Goal: Transaction & Acquisition: Purchase product/service

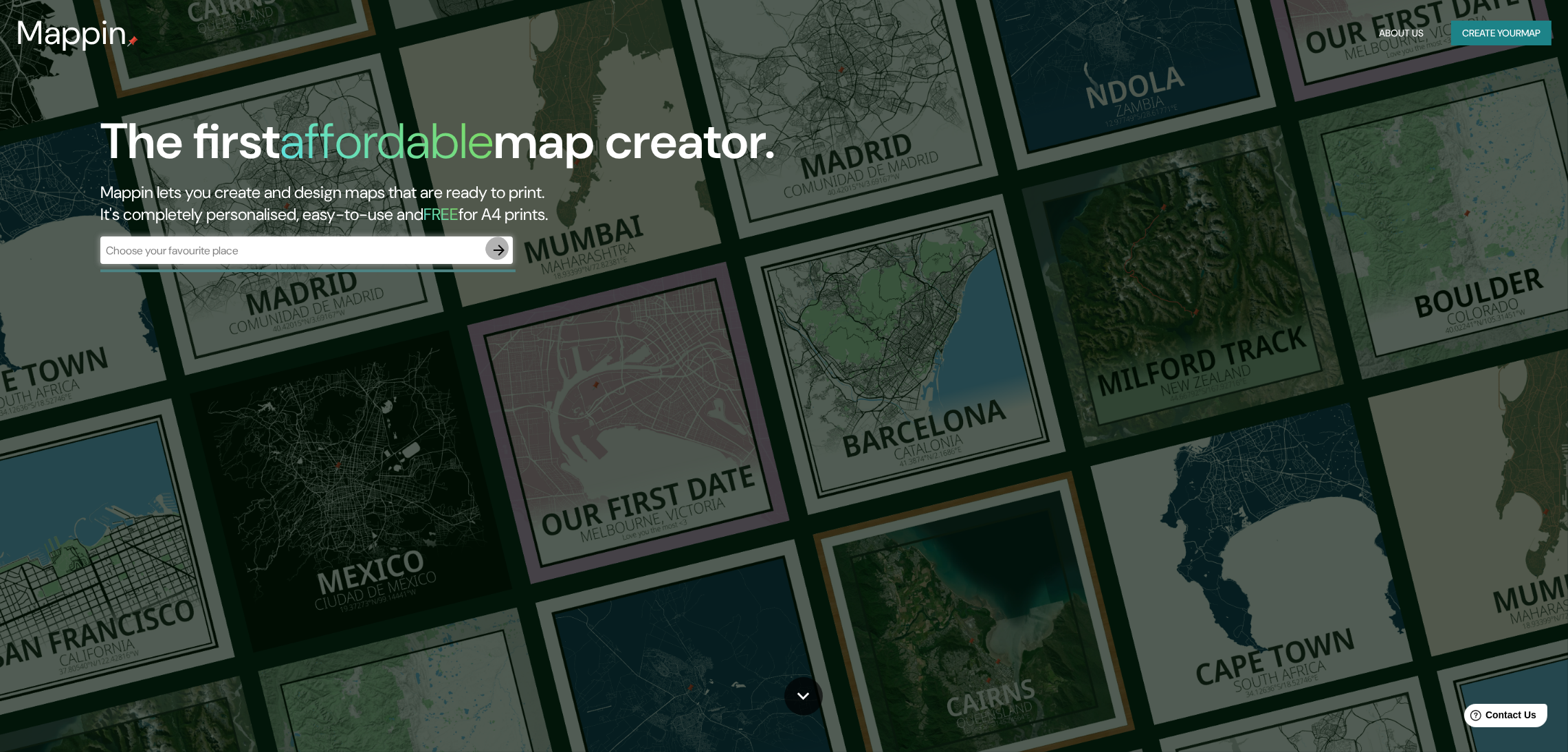
click at [505, 242] on icon "button" at bounding box center [499, 251] width 16 height 16
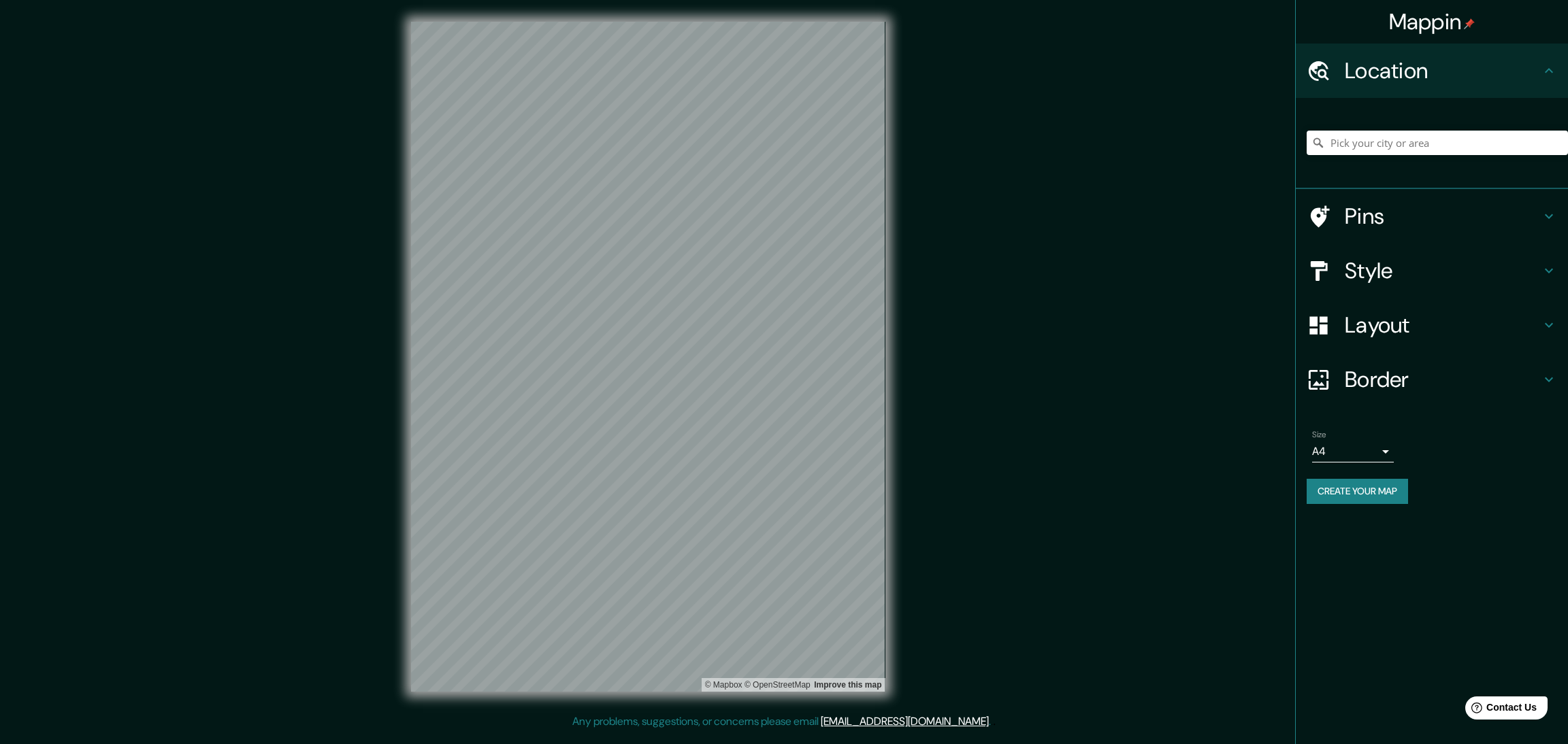
click at [1475, 257] on h4 "Style" at bounding box center [1443, 271] width 196 height 27
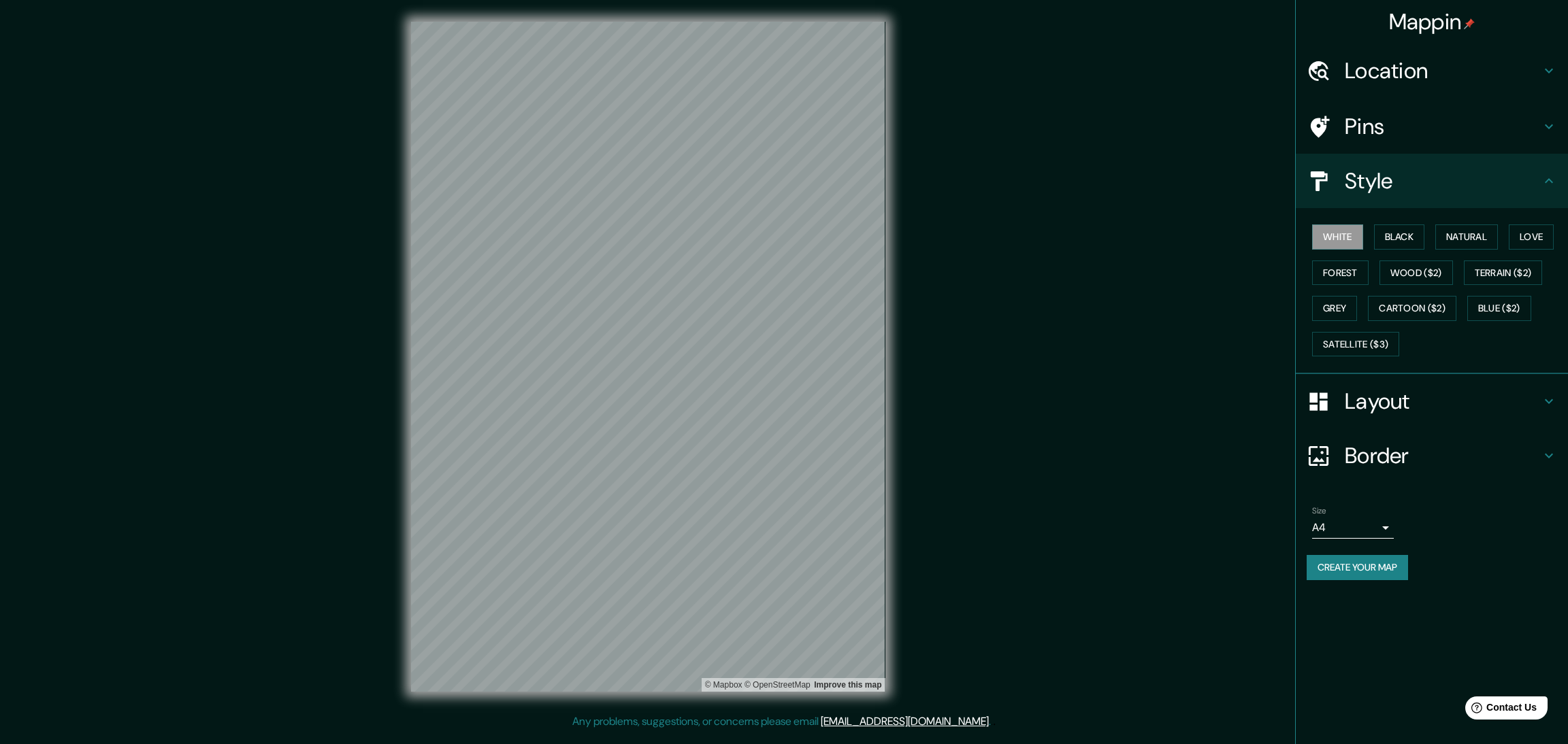
click at [1344, 374] on div "Layout" at bounding box center [1432, 401] width 272 height 54
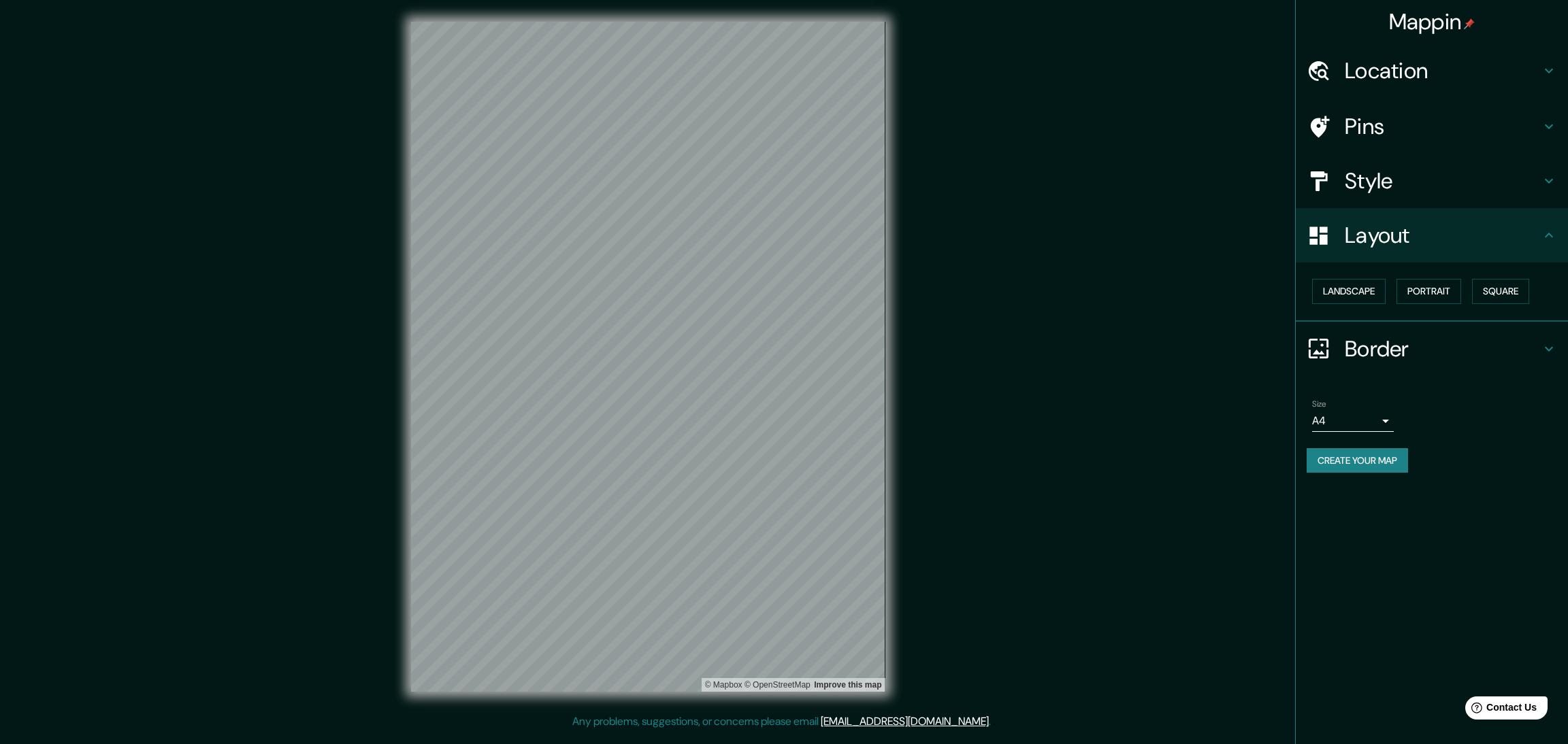
click at [1347, 262] on div "Landscape [GEOGRAPHIC_DATA]" at bounding box center [1432, 292] width 272 height 60
click at [1353, 279] on button "Landscape" at bounding box center [1348, 291] width 73 height 25
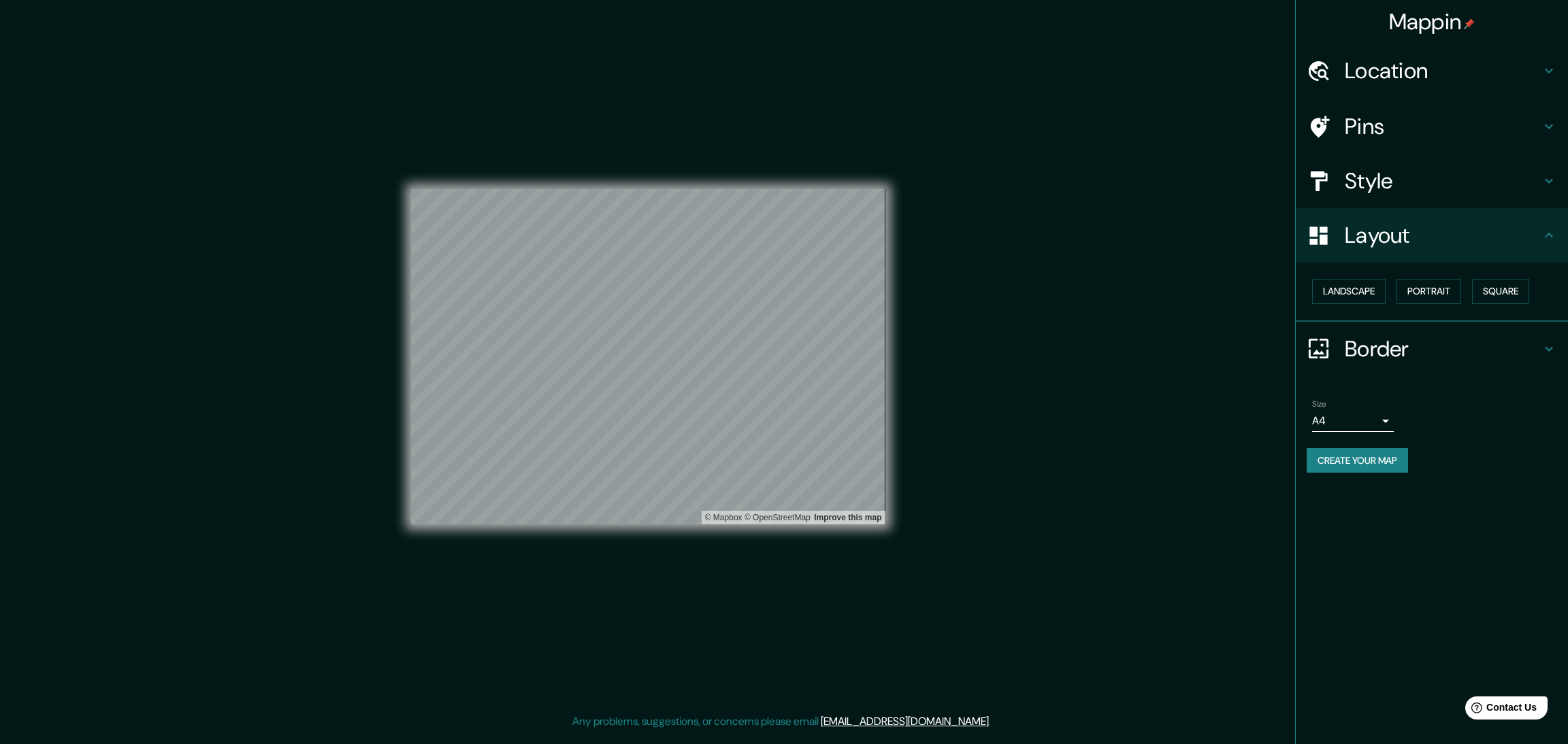
click at [1364, 448] on button "Create your map" at bounding box center [1357, 461] width 101 height 25
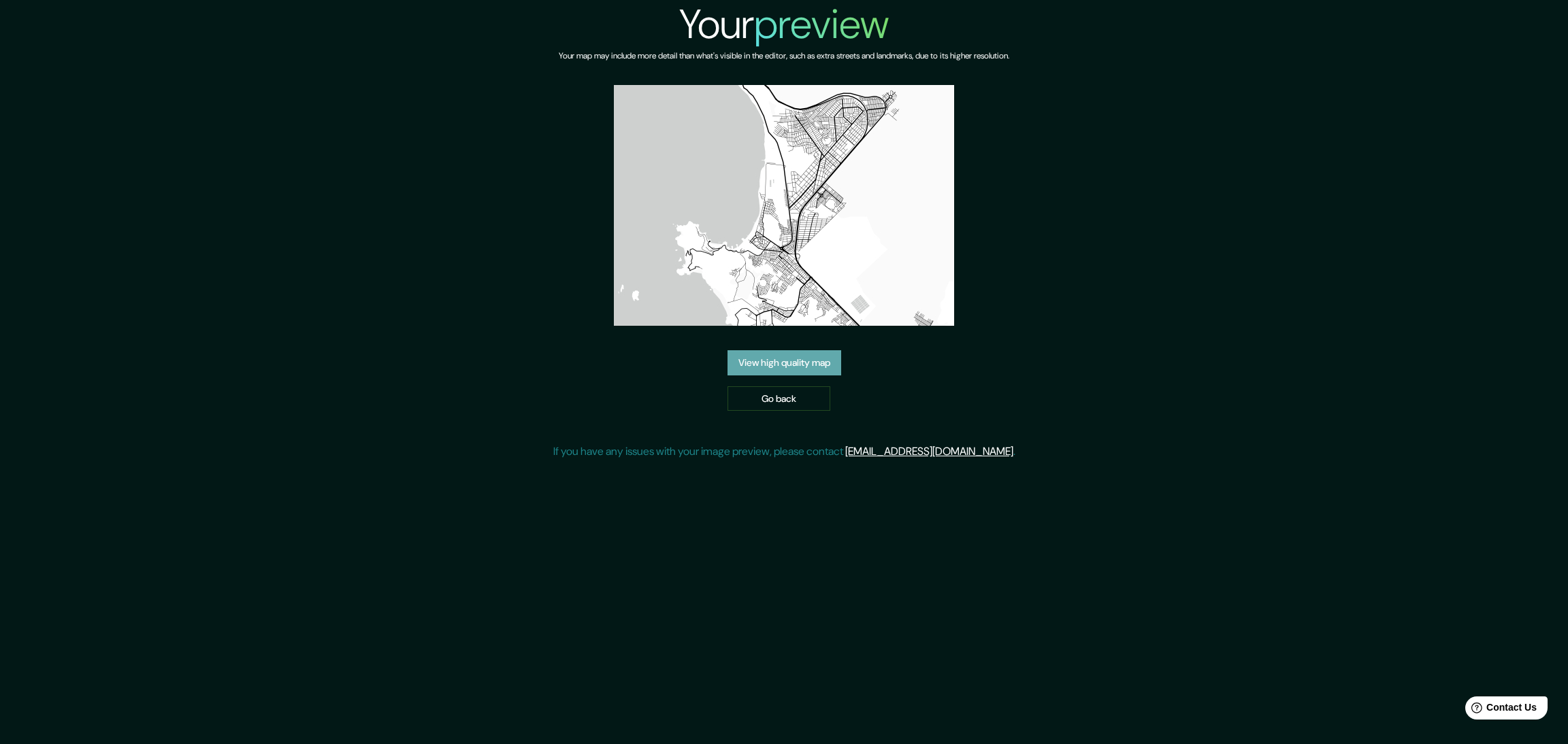
click at [823, 350] on link "View high quality map" at bounding box center [784, 363] width 114 height 25
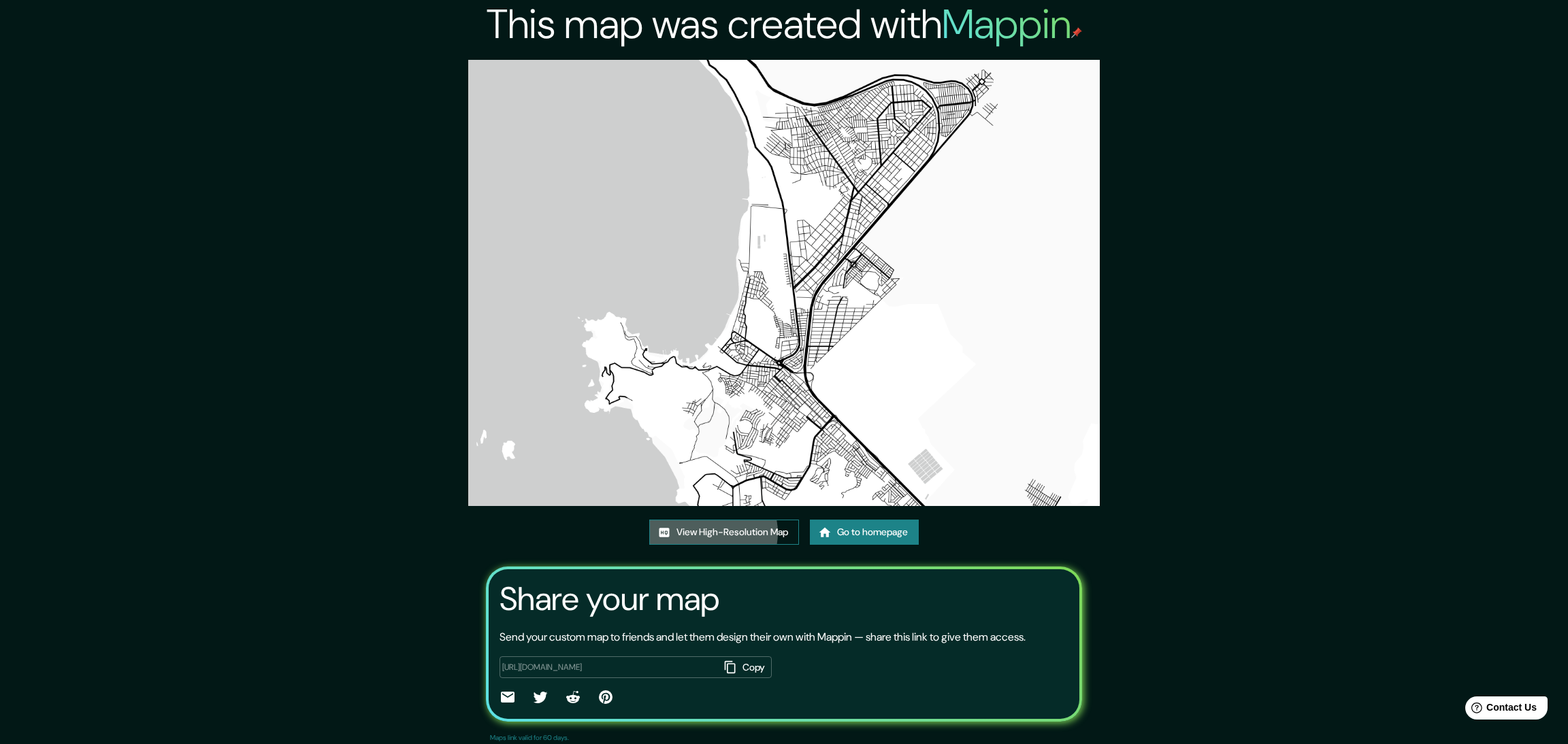
click at [726, 519] on link "View High-Resolution Map" at bounding box center [724, 532] width 150 height 25
